Goal: Information Seeking & Learning: Learn about a topic

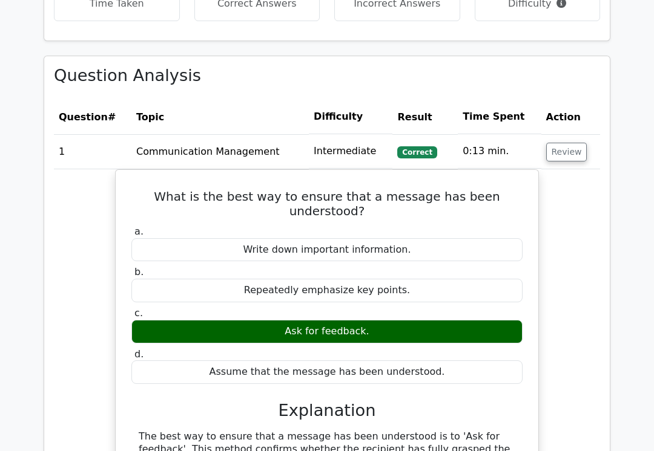
scroll to position [946, 0]
click at [562, 143] on button "Review" at bounding box center [566, 152] width 41 height 19
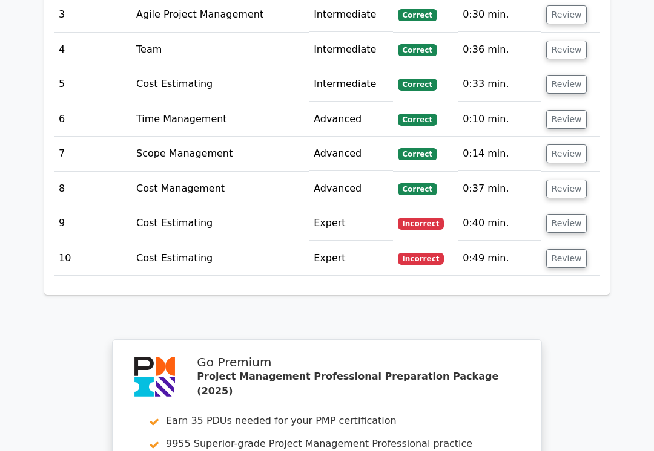
scroll to position [1155, 0]
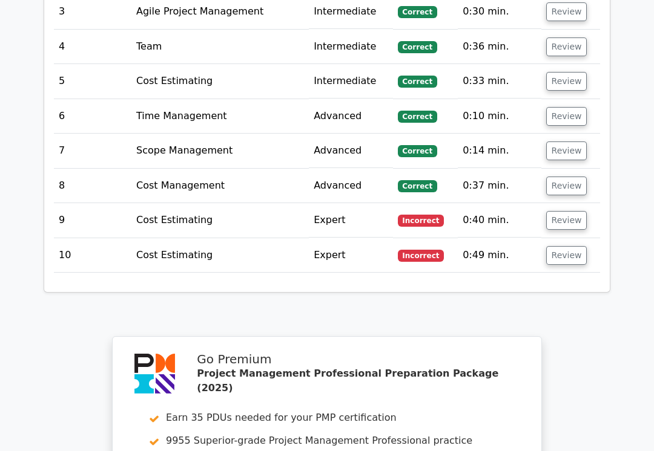
click at [566, 211] on button "Review" at bounding box center [566, 220] width 41 height 19
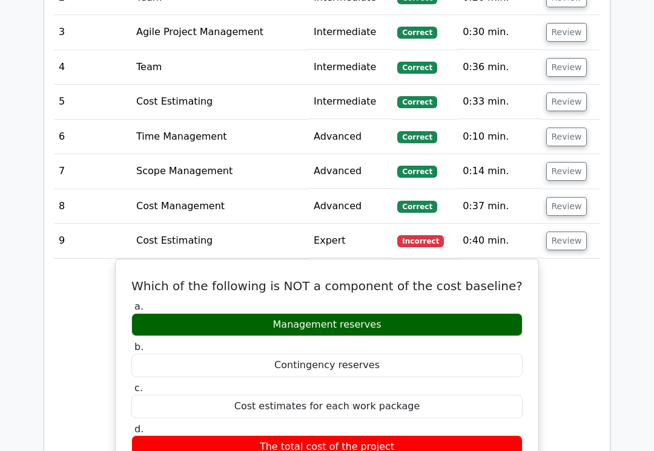
scroll to position [1135, 0]
click at [564, 232] on button "Review" at bounding box center [566, 241] width 41 height 19
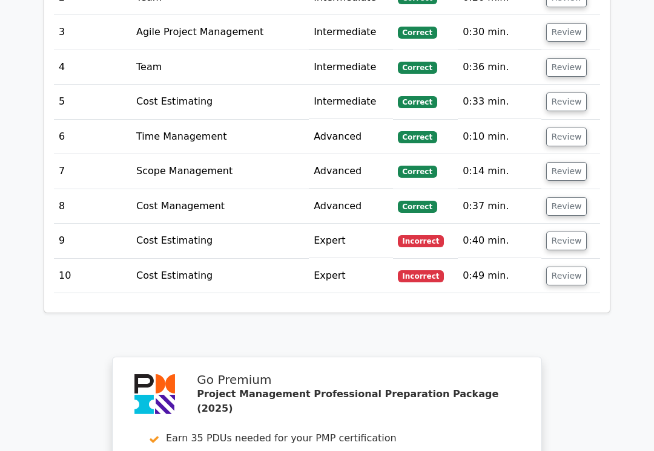
click at [562, 267] on button "Review" at bounding box center [566, 276] width 41 height 19
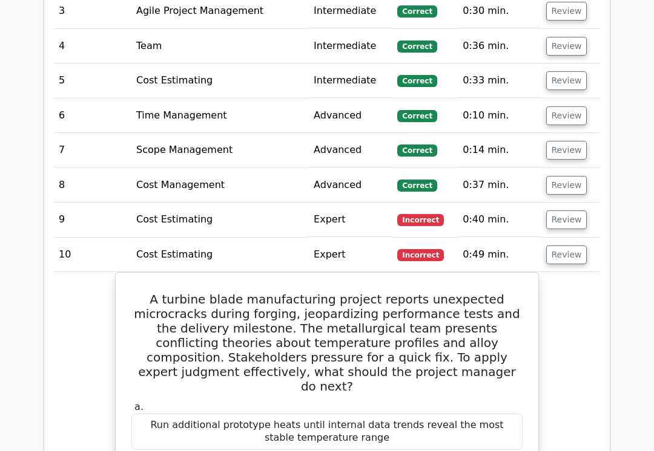
scroll to position [1154, 0]
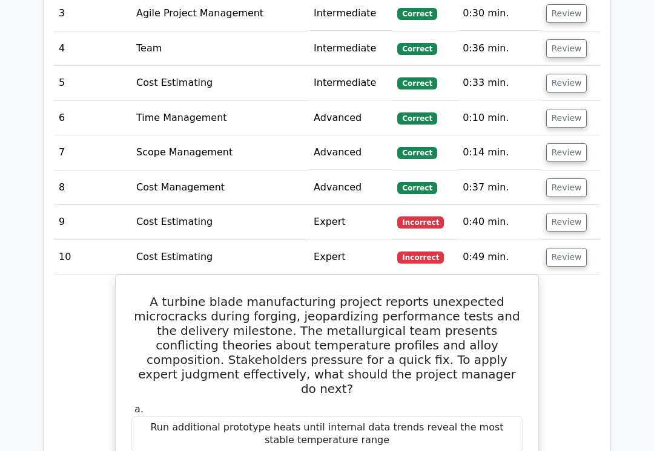
click at [563, 213] on button "Review" at bounding box center [566, 222] width 41 height 19
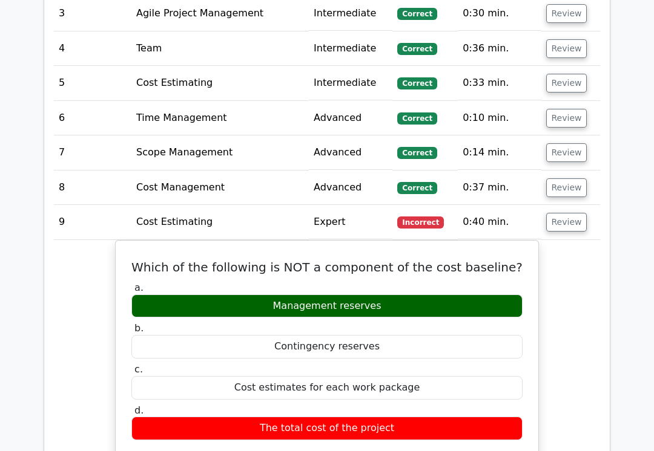
click at [572, 179] on button "Review" at bounding box center [566, 188] width 41 height 19
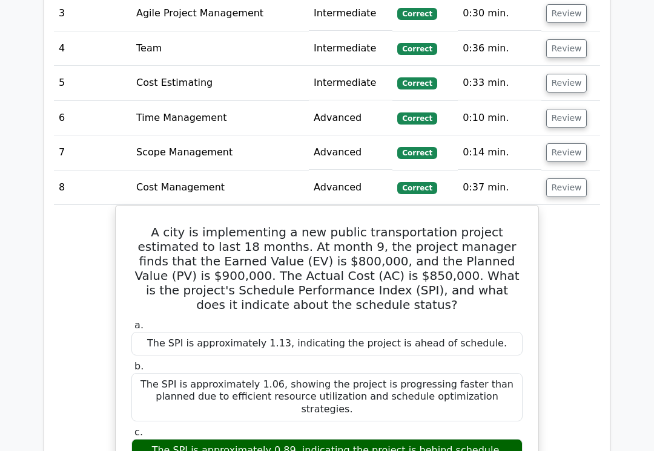
click at [580, 143] on button "Review" at bounding box center [566, 152] width 41 height 19
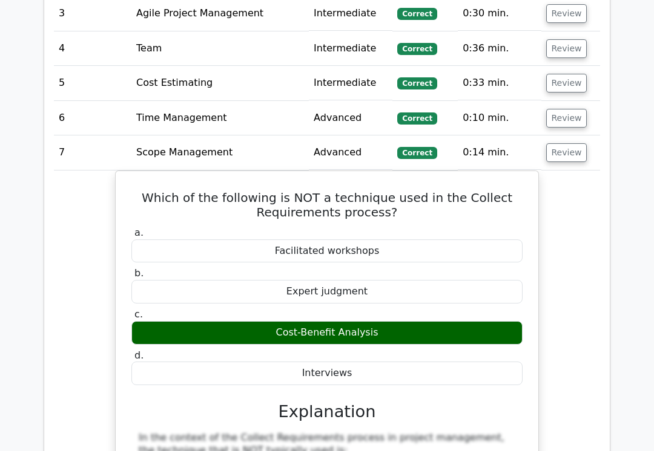
click at [583, 101] on td "Review" at bounding box center [570, 118] width 59 height 34
click at [579, 74] on button "Review" at bounding box center [566, 83] width 41 height 19
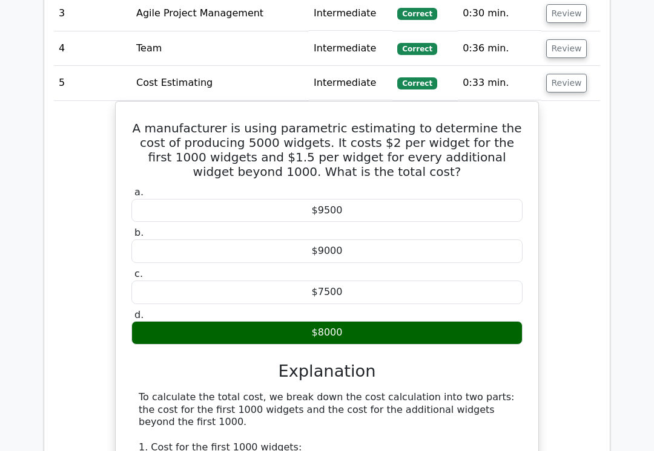
click at [571, 101] on div "A manufacturer is using parametric estimating to determine the cost of producin…" at bounding box center [327, 398] width 546 height 594
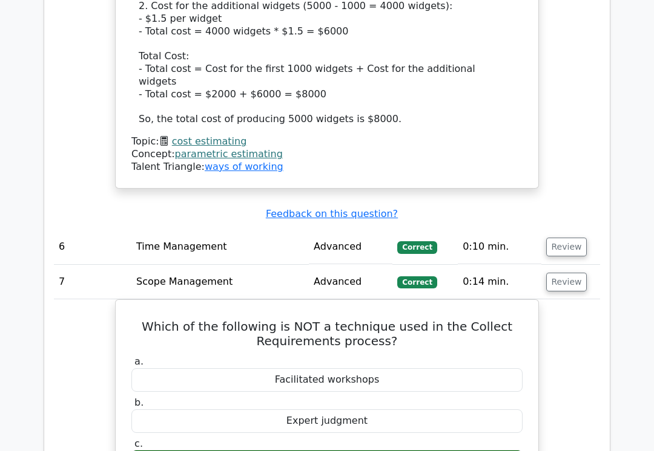
scroll to position [1746, 0]
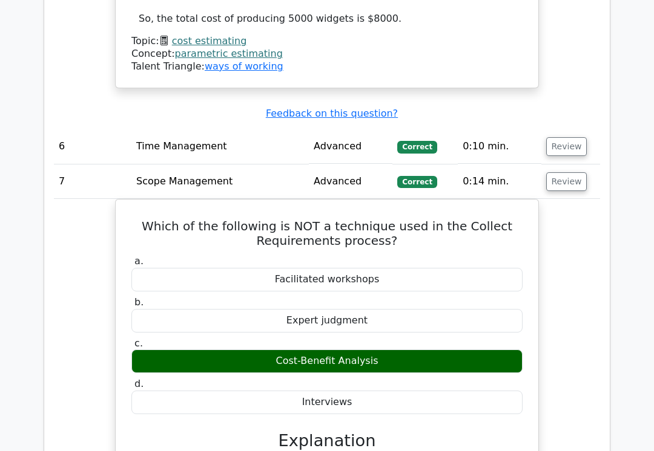
click at [569, 137] on button "Review" at bounding box center [566, 146] width 41 height 19
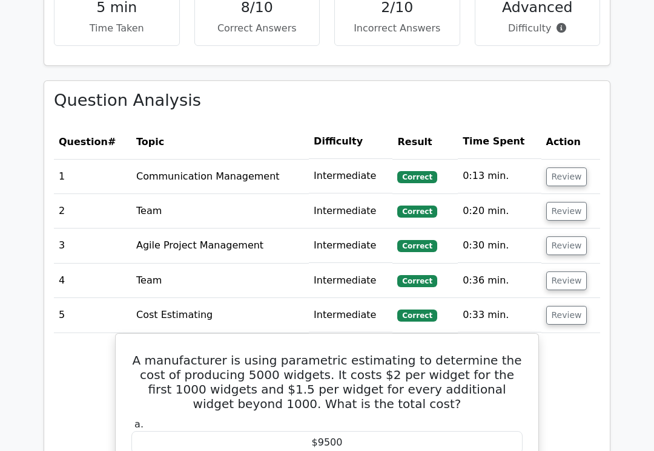
scroll to position [921, 0]
click at [566, 272] on button "Review" at bounding box center [566, 281] width 41 height 19
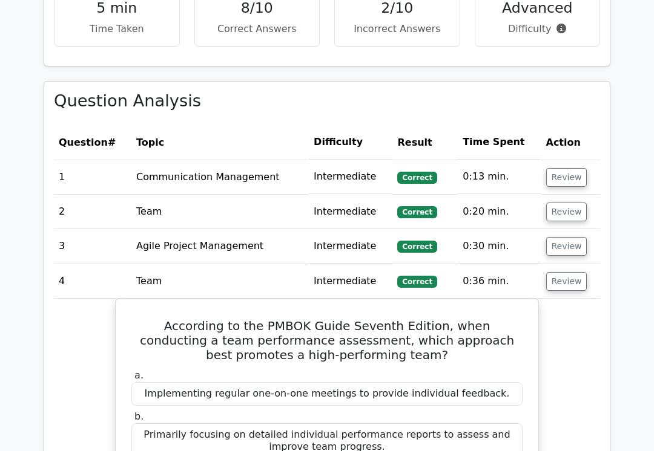
click at [574, 237] on button "Review" at bounding box center [566, 246] width 41 height 19
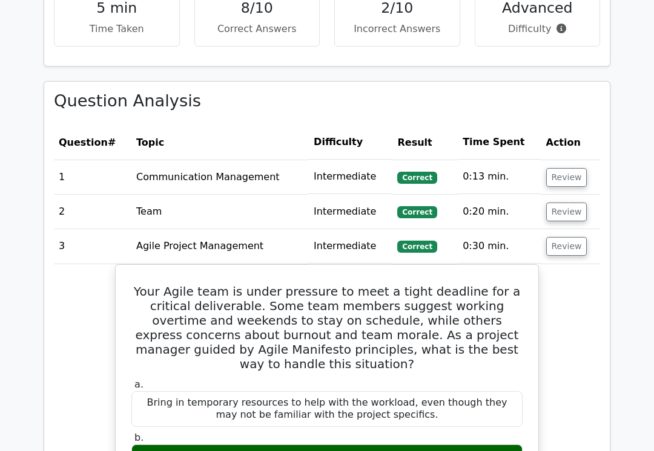
click at [575, 203] on button "Review" at bounding box center [566, 212] width 41 height 19
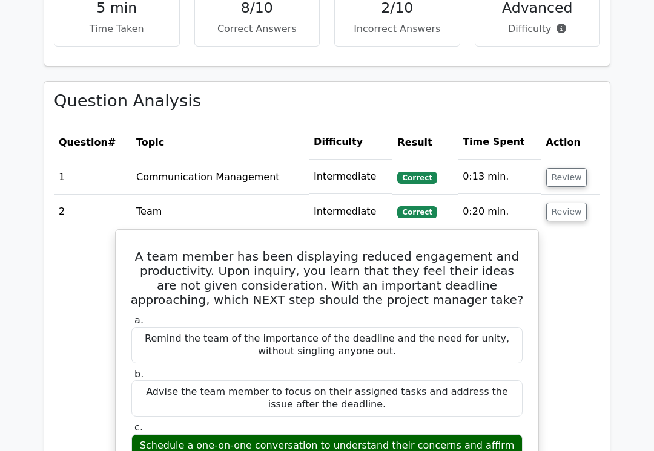
click at [572, 168] on button "Review" at bounding box center [566, 177] width 41 height 19
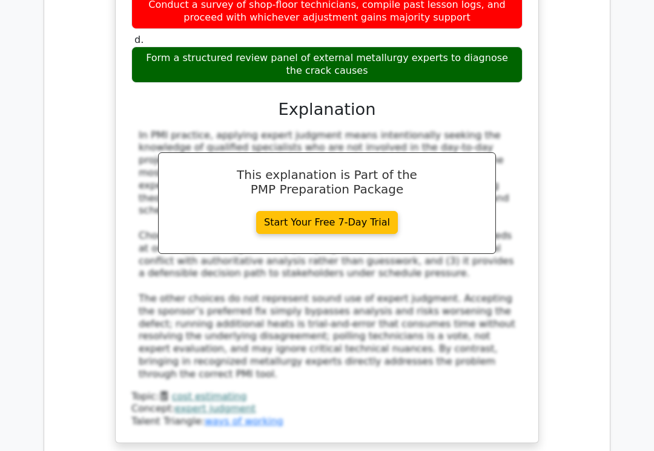
scroll to position [7345, 0]
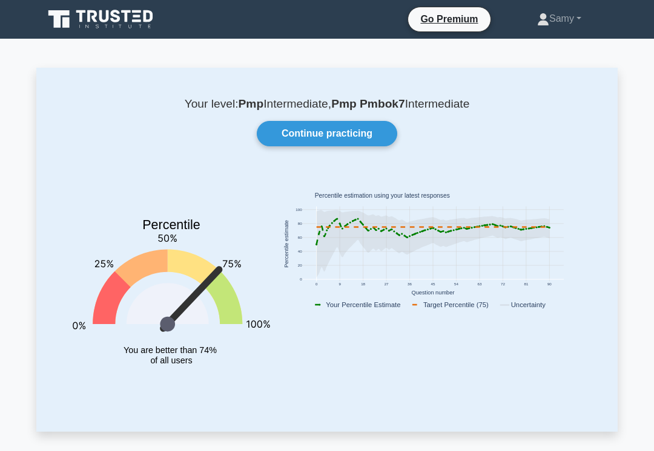
click at [377, 134] on link "Continue practicing" at bounding box center [327, 133] width 140 height 25
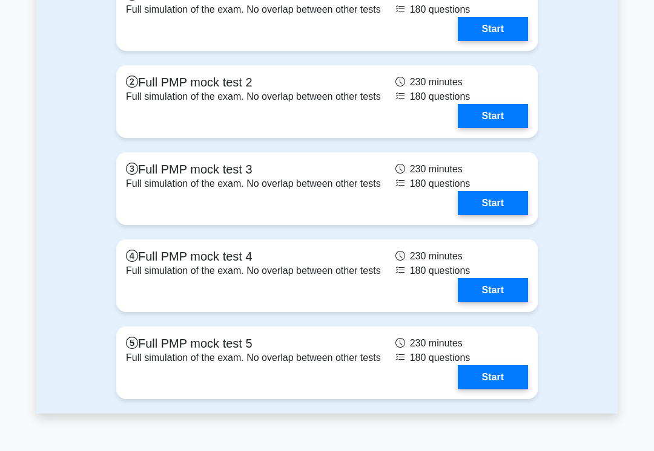
scroll to position [4885, 0]
